Goal: Task Accomplishment & Management: Manage account settings

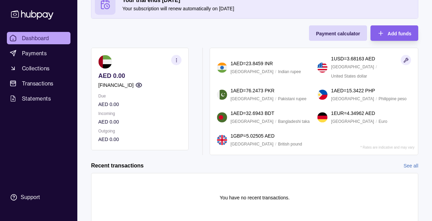
scroll to position [47, 0]
click at [179, 59] on section "button" at bounding box center [176, 60] width 10 height 10
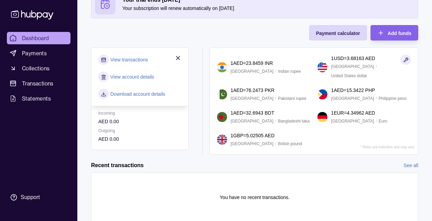
click at [165, 35] on div "Your trial ends [DATE] Your subscription will renew automatically on [DATE] Pay…" at bounding box center [254, 72] width 327 height 165
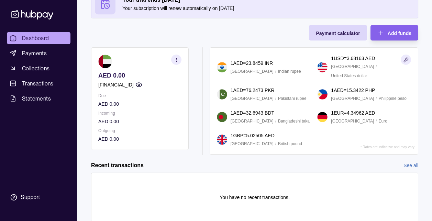
scroll to position [0, 0]
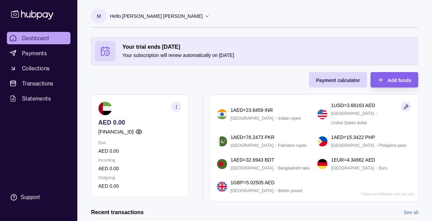
click at [133, 11] on div "Hello, [PERSON_NAME] [PERSON_NAME]" at bounding box center [160, 16] width 100 height 14
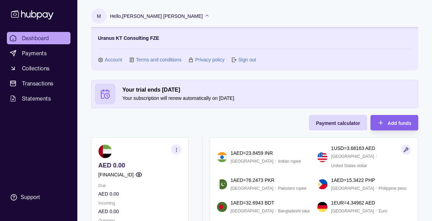
click at [102, 17] on section "M" at bounding box center [98, 15] width 15 height 15
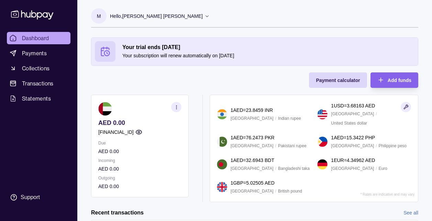
click at [102, 17] on section "M" at bounding box center [98, 15] width 15 height 15
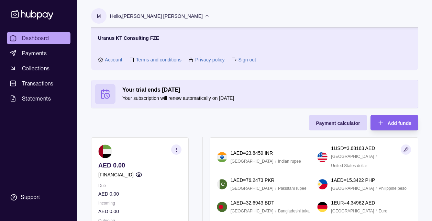
click at [116, 62] on link "Account" at bounding box center [114, 60] width 18 height 8
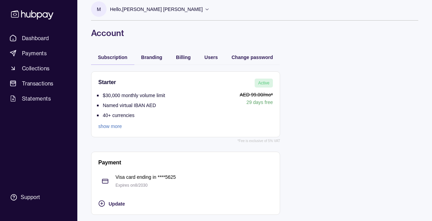
scroll to position [8, 0]
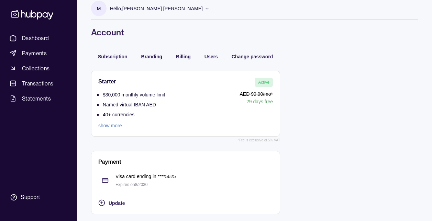
click at [115, 126] on link "show more" at bounding box center [131, 126] width 67 height 8
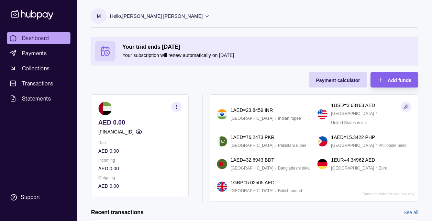
click at [113, 15] on p "Hello, [PERSON_NAME] [PERSON_NAME]" at bounding box center [156, 16] width 93 height 8
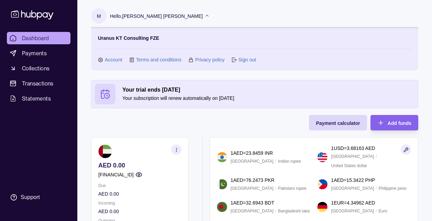
click at [107, 62] on link "Account" at bounding box center [114, 60] width 18 height 8
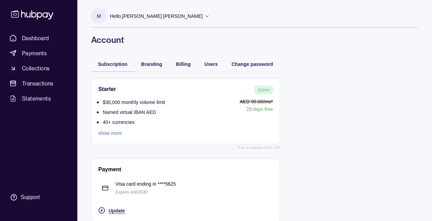
click at [106, 210] on div "Update" at bounding box center [180, 211] width 185 height 8
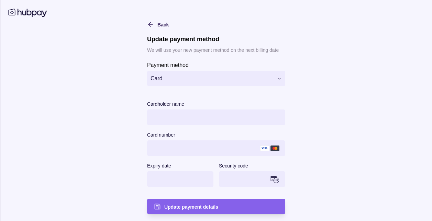
scroll to position [8, 0]
click at [147, 23] on icon "button" at bounding box center [150, 24] width 7 height 7
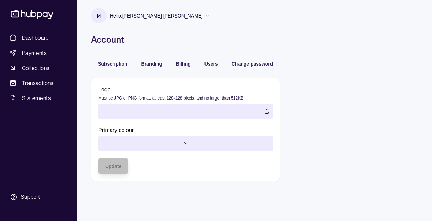
scroll to position [0, 0]
click at [155, 58] on div "Branding" at bounding box center [151, 63] width 35 height 15
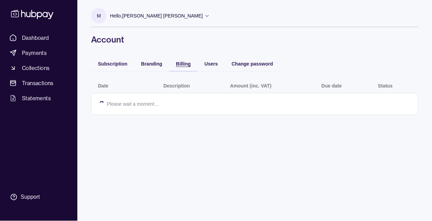
click at [182, 63] on span "Billing" at bounding box center [183, 63] width 15 height 5
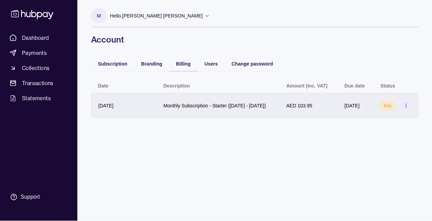
click at [405, 108] on icon at bounding box center [405, 105] width 5 height 5
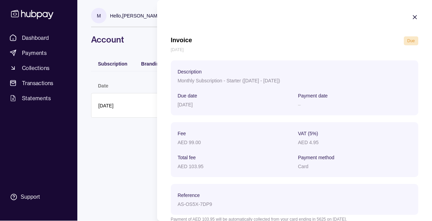
click at [412, 18] on icon "button" at bounding box center [414, 17] width 7 height 7
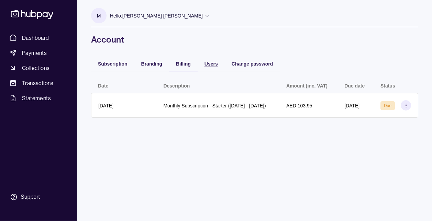
click at [204, 67] on div "Users" at bounding box center [206, 63] width 24 height 8
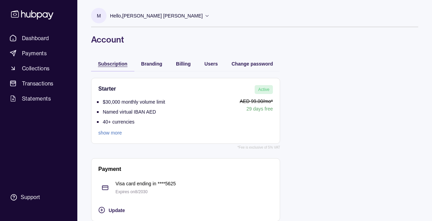
click at [107, 65] on span "Subscription" at bounding box center [113, 63] width 30 height 5
click at [101, 133] on link "show more" at bounding box center [131, 133] width 67 height 8
click at [133, 19] on p "Hello, [PERSON_NAME] [PERSON_NAME]" at bounding box center [156, 16] width 93 height 8
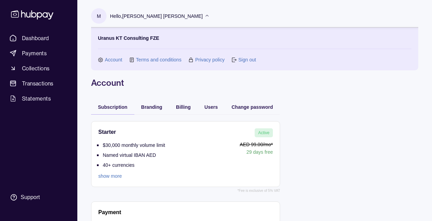
click at [252, 55] on section "Uranus KT Consulting FZE Account Terms and conditions Privacy policy Sign out" at bounding box center [254, 48] width 313 height 29
click at [251, 58] on link "Sign out" at bounding box center [247, 60] width 18 height 8
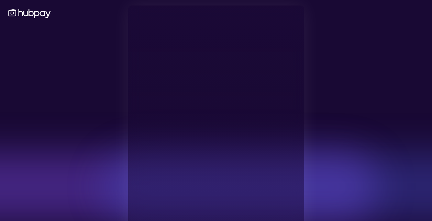
type input "**********"
